Goal: Information Seeking & Learning: Learn about a topic

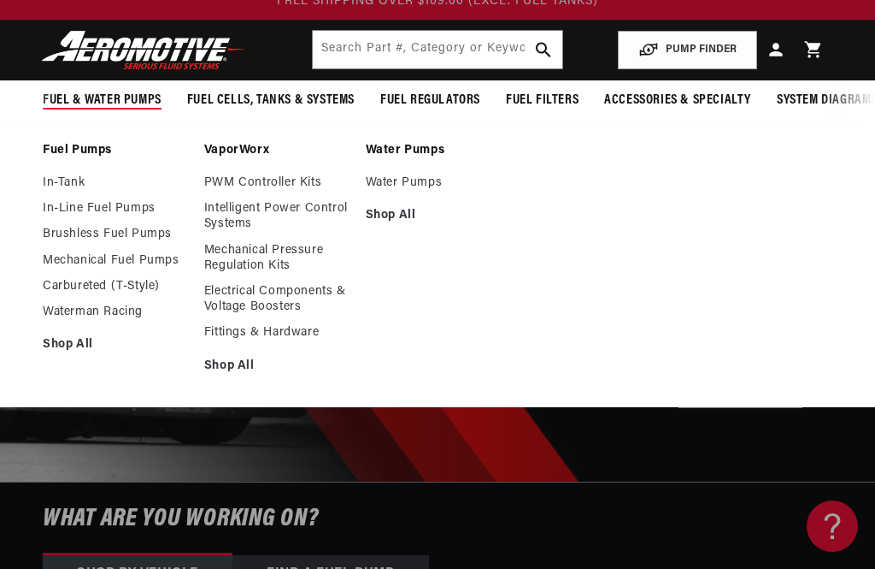
click at [80, 241] on link "Brushless Fuel Pumps" at bounding box center [115, 234] width 144 height 15
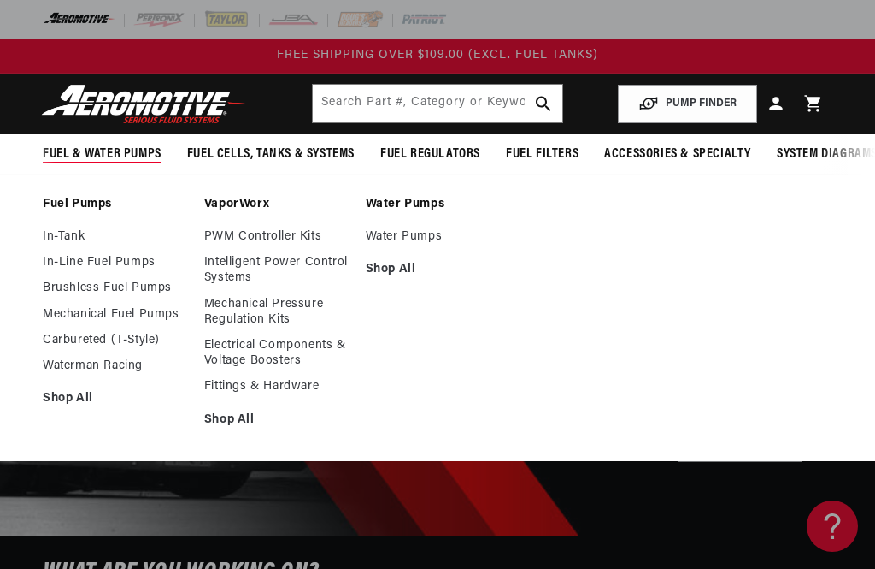
click at [62, 256] on link "In-Line Fuel Pumps" at bounding box center [115, 262] width 144 height 15
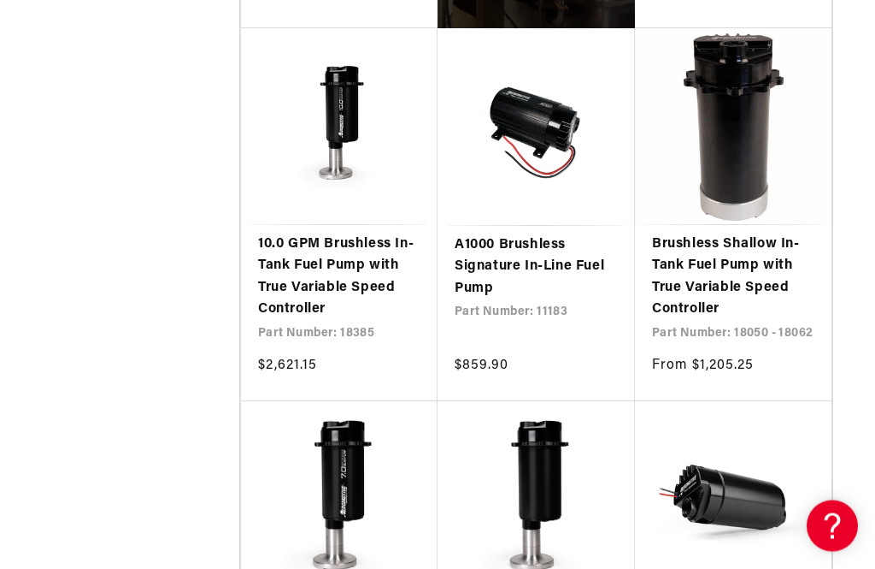
scroll to position [1211, 0]
click at [467, 295] on link "A1000 Brushless Signature In-Line Fuel Pump" at bounding box center [536, 267] width 163 height 66
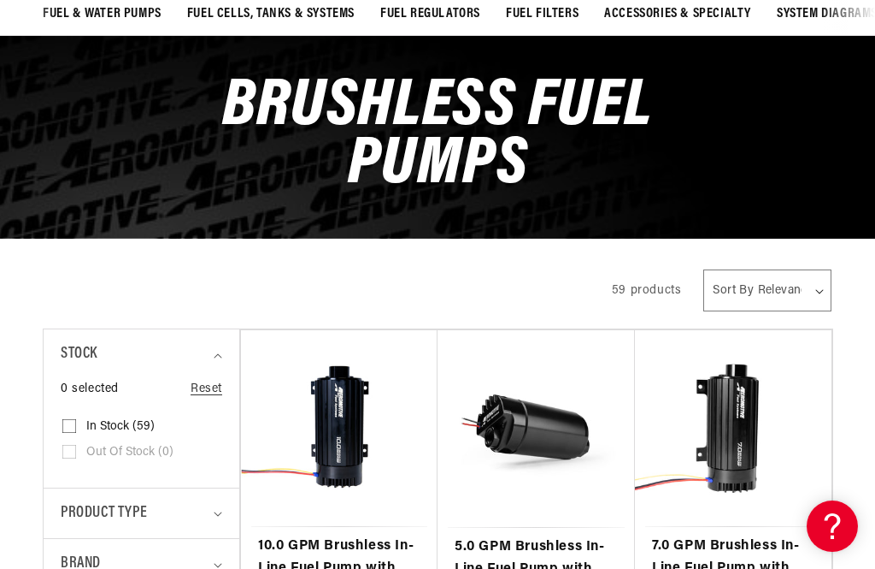
scroll to position [176, 0]
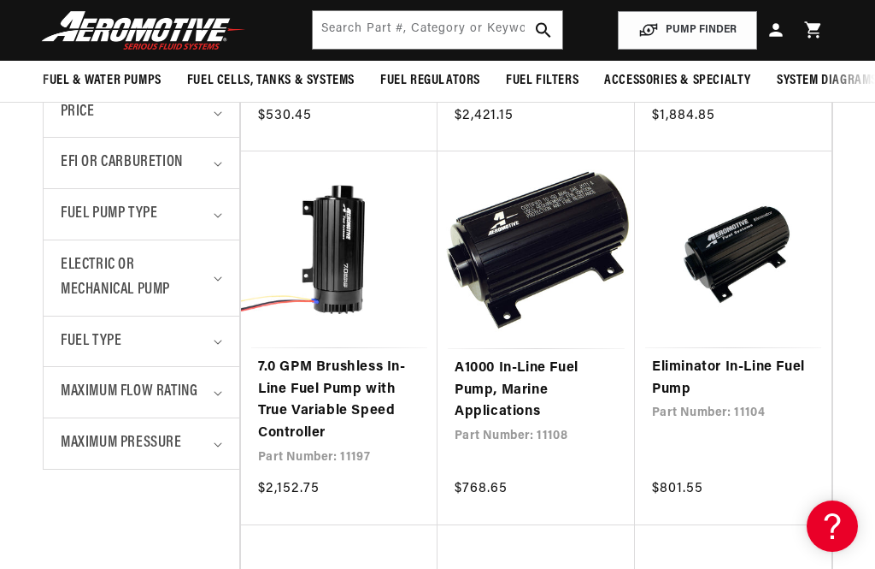
click at [773, 365] on link "Eliminator In-Line Fuel Pump" at bounding box center [733, 379] width 162 height 44
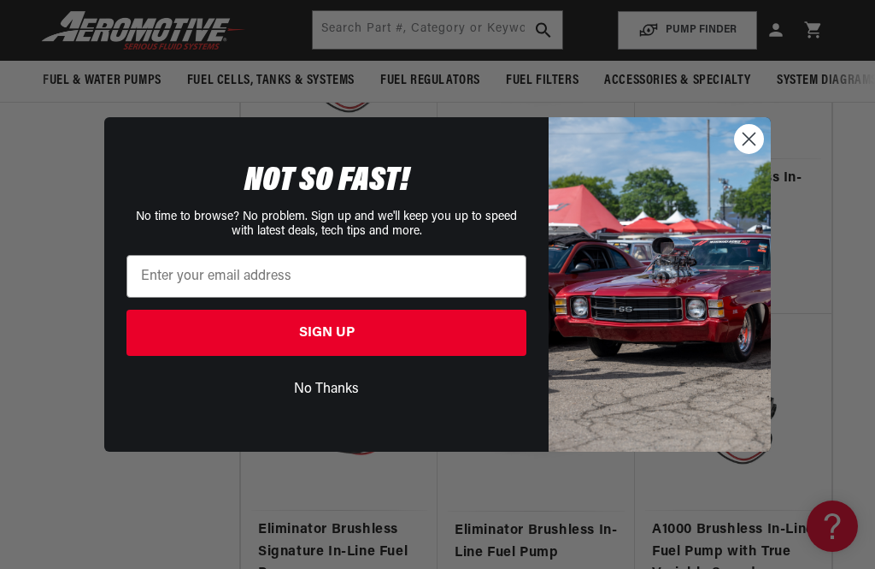
scroll to position [1618, 0]
